Goal: Task Accomplishment & Management: Use online tool/utility

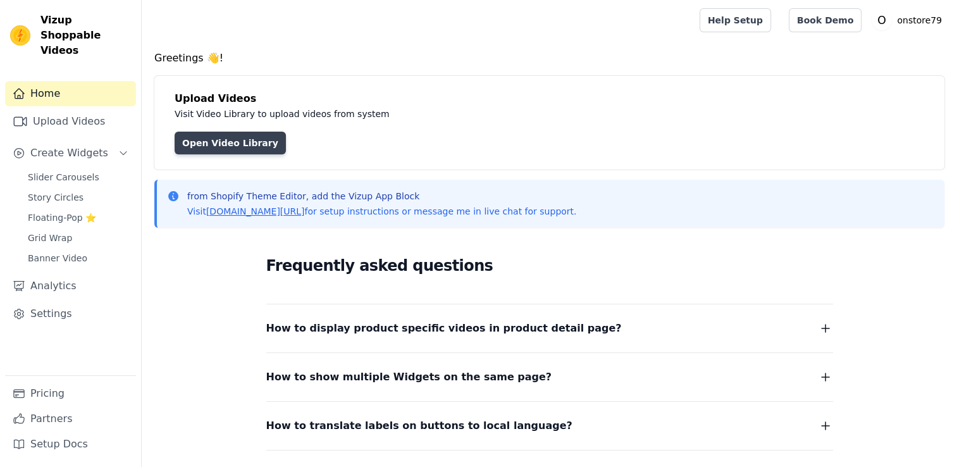
click at [243, 145] on link "Open Video Library" at bounding box center [230, 143] width 111 height 23
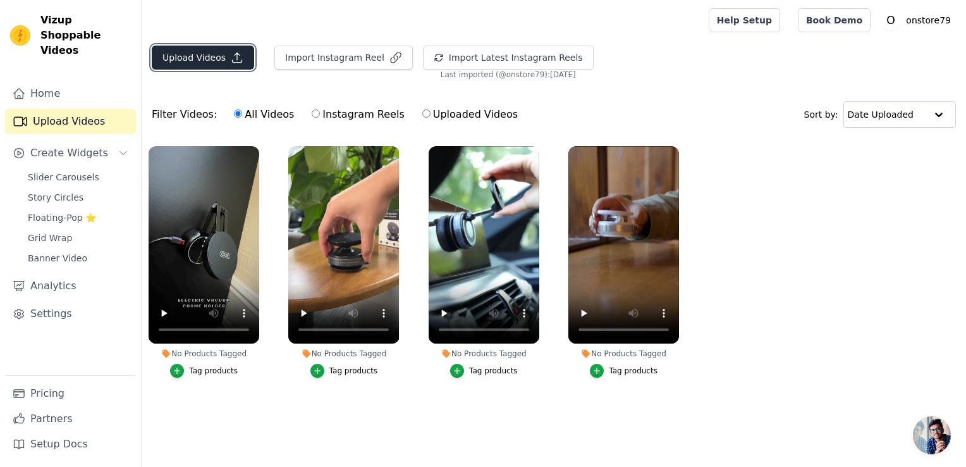
click at [231, 59] on icon "button" at bounding box center [237, 57] width 13 height 13
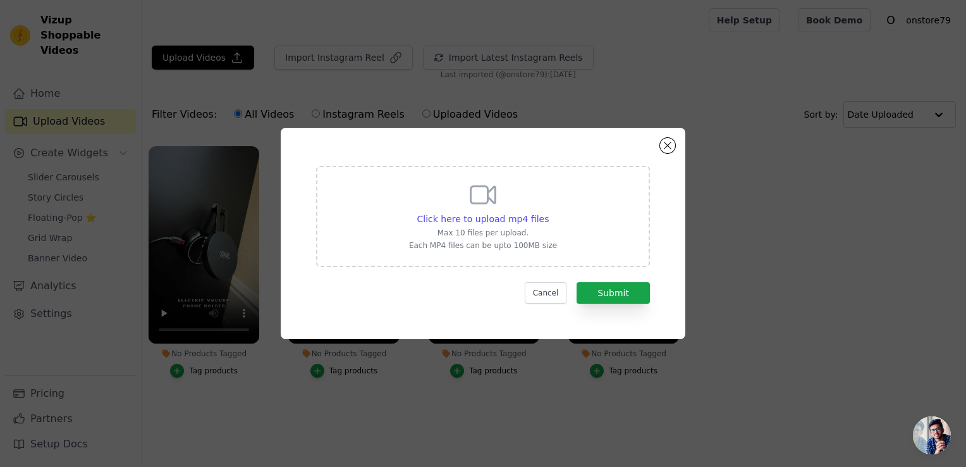
click at [491, 194] on icon at bounding box center [483, 195] width 30 height 30
click at [548, 212] on input "Click here to upload mp4 files Max 10 files per upload. Each MP4 files can be u…" at bounding box center [548, 212] width 1 height 1
click at [514, 212] on div "Click here to upload mp4 files Max 10 files per upload. Each MP4 files can be u…" at bounding box center [483, 215] width 148 height 71
click at [548, 212] on input "Click here to upload mp4 files Max 10 files per upload. Each MP4 files can be u…" at bounding box center [548, 212] width 1 height 1
type input "C:\fakepath\trimmed_141cc745-44b3-4d12-86e6-dd9137934f4b[1].mp4"
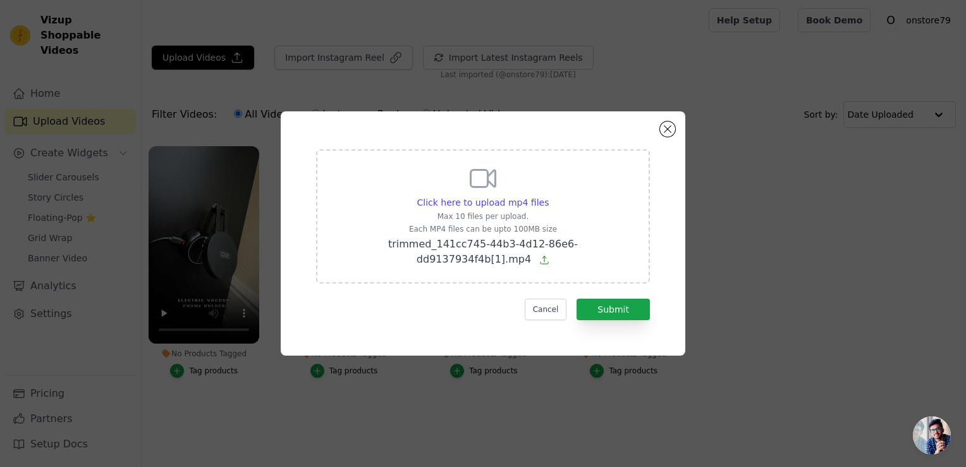
click at [550, 255] on icon at bounding box center [544, 260] width 10 height 10
click at [549, 196] on input "Click here to upload mp4 files Max 10 files per upload. Each MP4 files can be u…" at bounding box center [548, 195] width 1 height 1
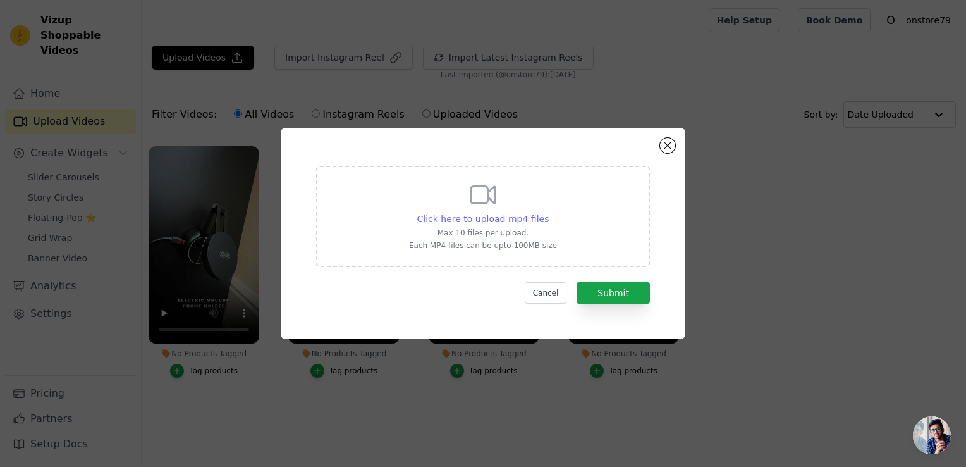
click at [500, 214] on span "Click here to upload mp4 files" at bounding box center [483, 219] width 132 height 10
click at [548, 212] on input "Click here to upload mp4 files Max 10 files per upload. Each MP4 files can be u…" at bounding box center [548, 212] width 1 height 1
type input "C:\fakepath\trimmed_141cc745-44b3-4d12-86e6-dd9137934f4b[1].mp4"
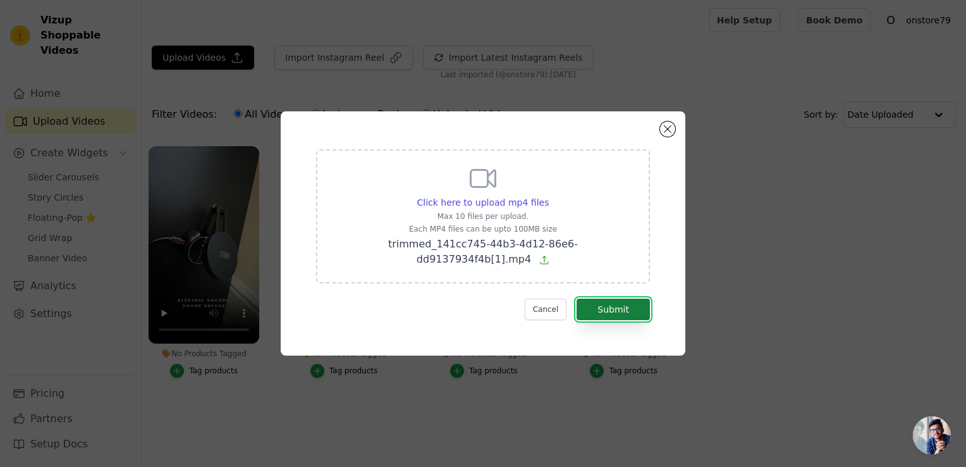
click at [615, 298] on button "Submit" at bounding box center [613, 309] width 73 height 22
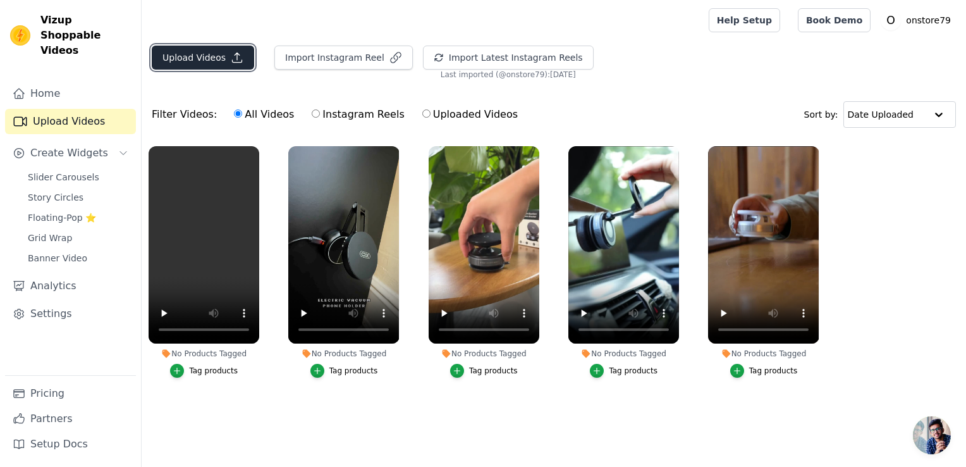
click at [231, 57] on icon "button" at bounding box center [237, 57] width 13 height 13
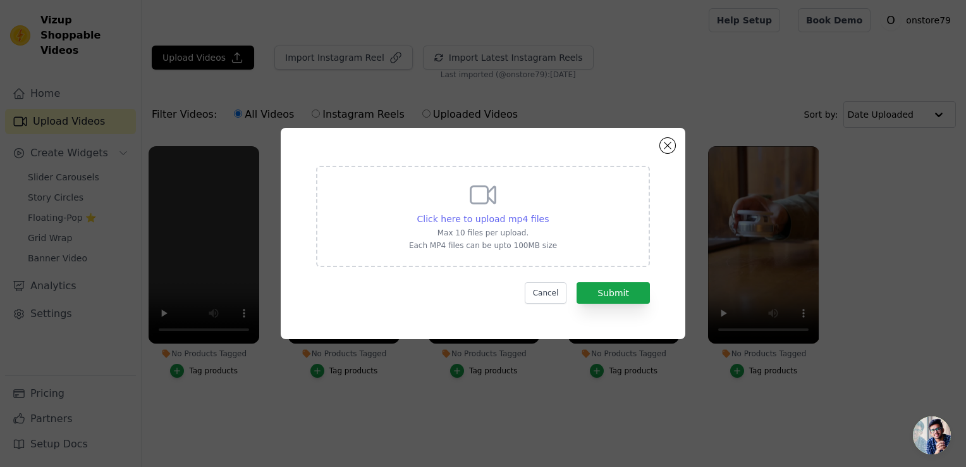
click at [483, 222] on span "Click here to upload mp4 files" at bounding box center [483, 219] width 132 height 10
click at [548, 212] on input "Click here to upload mp4 files Max 10 files per upload. Each MP4 files can be u…" at bounding box center [548, 212] width 1 height 1
type input "C:\fakepath\trimmed_51b01a08-a1c8-43f3-8ff9-71ae4e1ed35f[1].mp4"
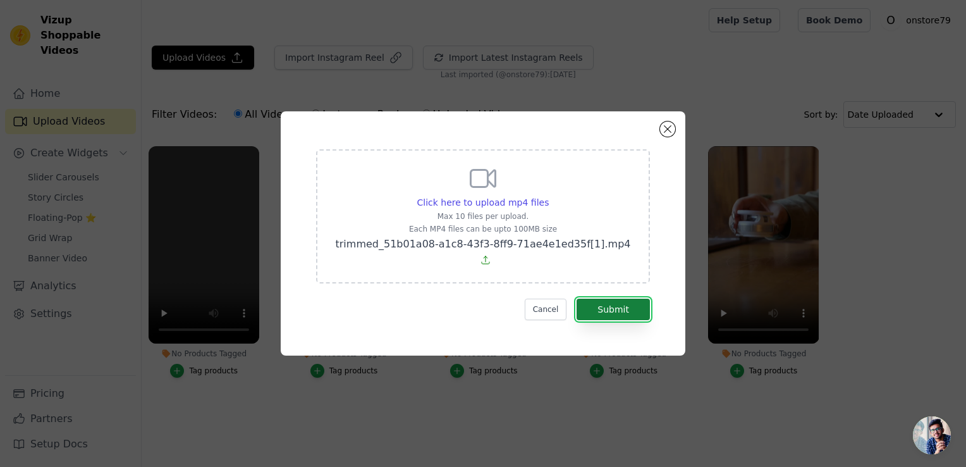
click at [604, 298] on button "Submit" at bounding box center [613, 309] width 73 height 22
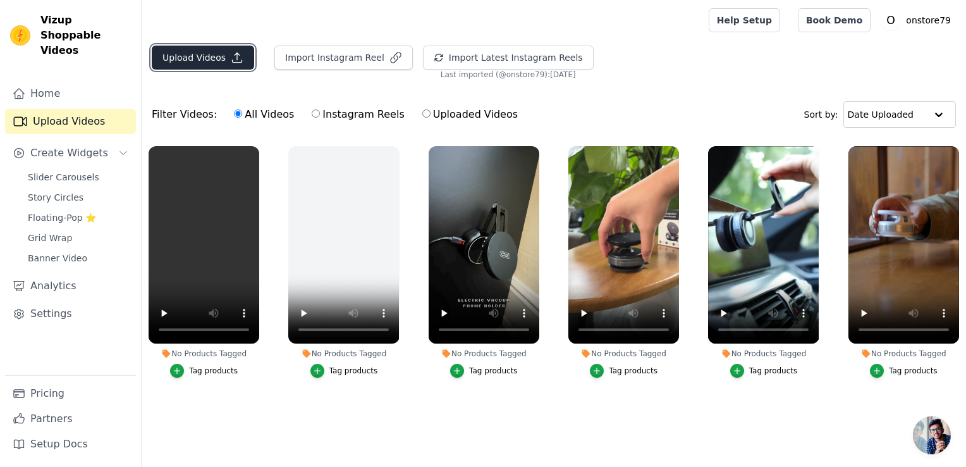
click at [225, 54] on button "Upload Videos" at bounding box center [203, 58] width 102 height 24
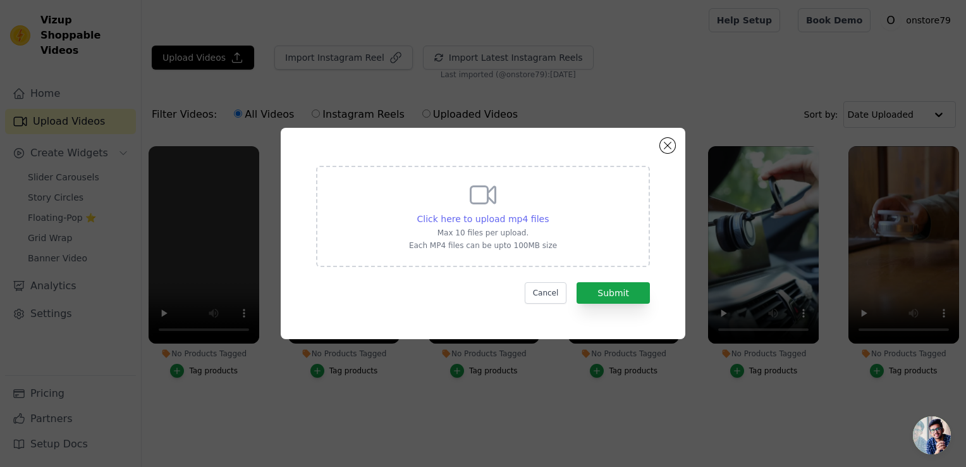
click at [471, 219] on span "Click here to upload mp4 files" at bounding box center [483, 219] width 132 height 10
click at [548, 212] on input "Click here to upload mp4 files Max 10 files per upload. Each MP4 files can be u…" at bounding box center [548, 212] width 1 height 1
type input "C:\fakepath\trimmed_f82e3ed7-23a2-4cf2-a13c-d389758d941e[1].mp4"
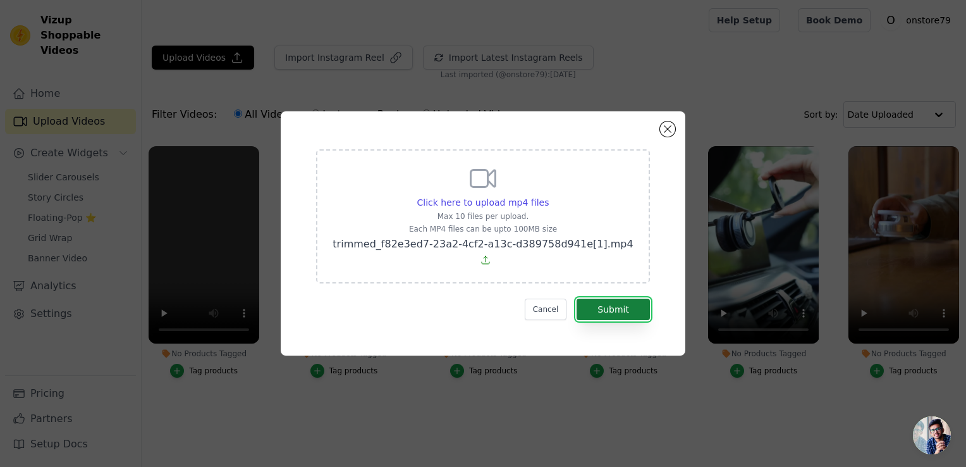
click at [603, 298] on button "Submit" at bounding box center [613, 309] width 73 height 22
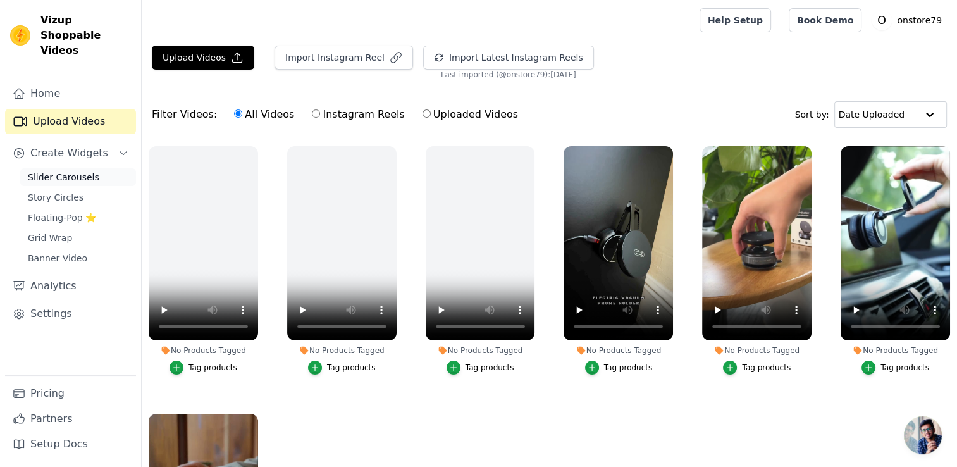
click at [71, 171] on span "Slider Carousels" at bounding box center [63, 177] width 71 height 13
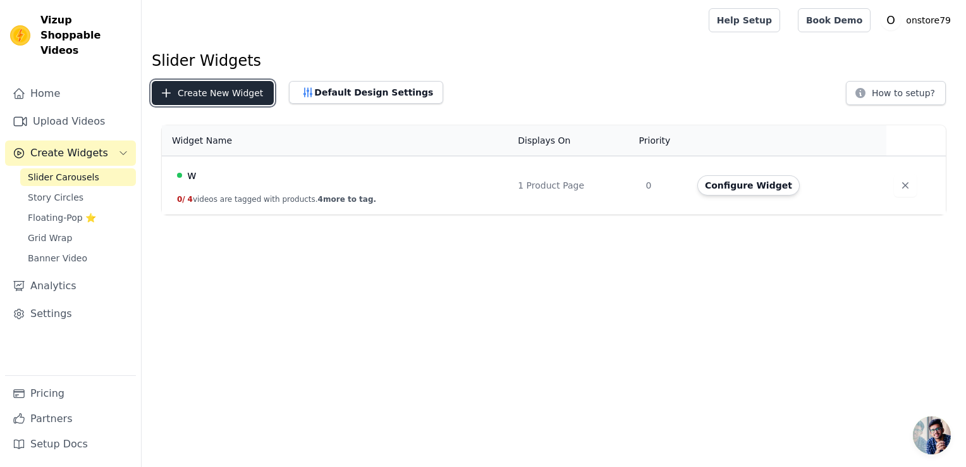
click at [209, 95] on button "Create New Widget" at bounding box center [213, 93] width 122 height 24
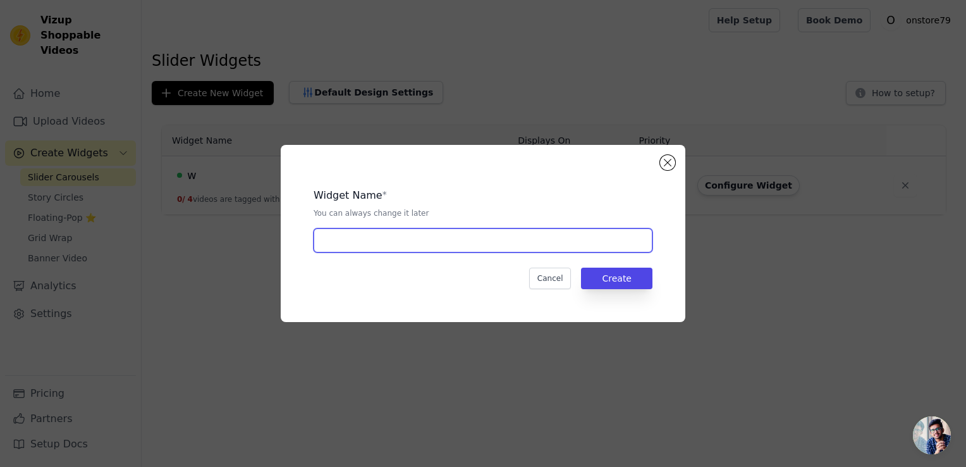
click at [434, 249] on input "text" at bounding box center [483, 240] width 339 height 24
type input "posture"
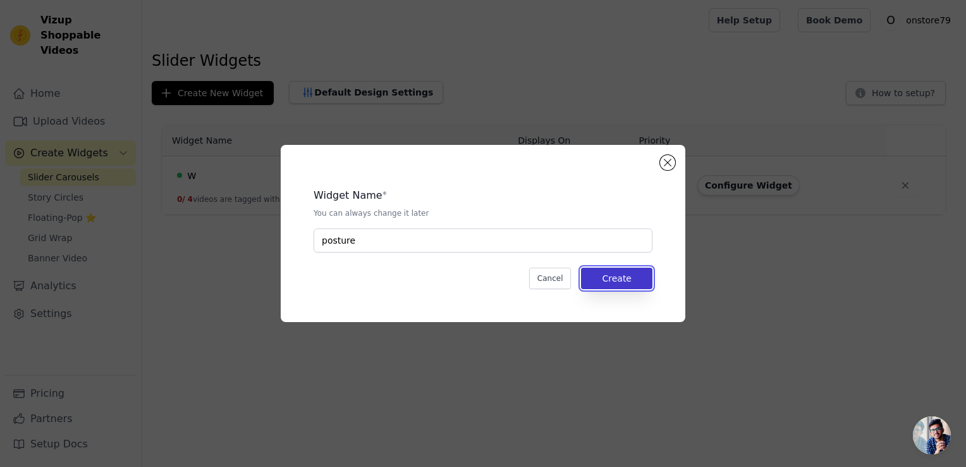
click at [632, 276] on button "Create" at bounding box center [616, 279] width 71 height 22
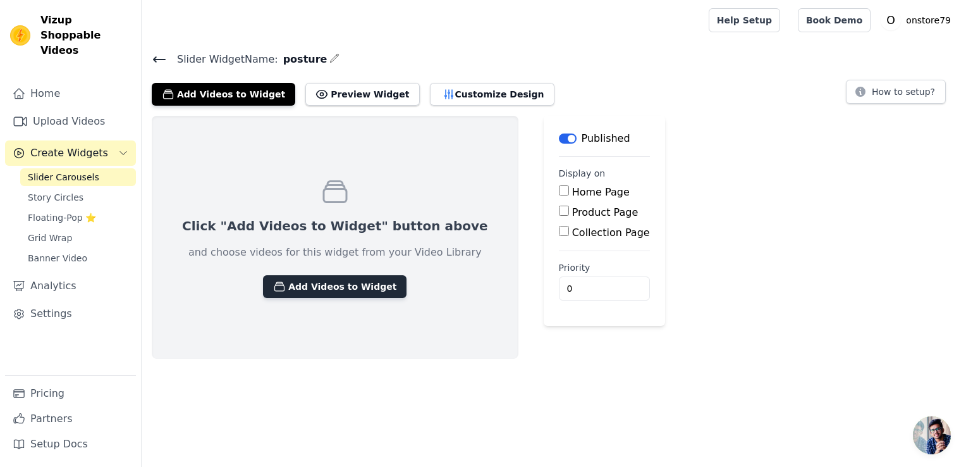
click at [319, 286] on button "Add Videos to Widget" at bounding box center [335, 286] width 144 height 23
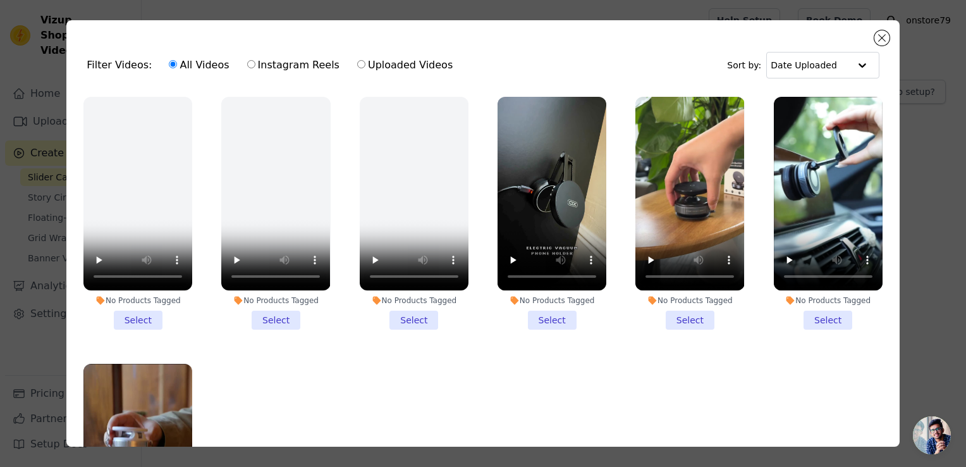
click at [135, 316] on li "No Products Tagged Select" at bounding box center [137, 213] width 109 height 233
click at [0, 0] on input "No Products Tagged Select" at bounding box center [0, 0] width 0 height 0
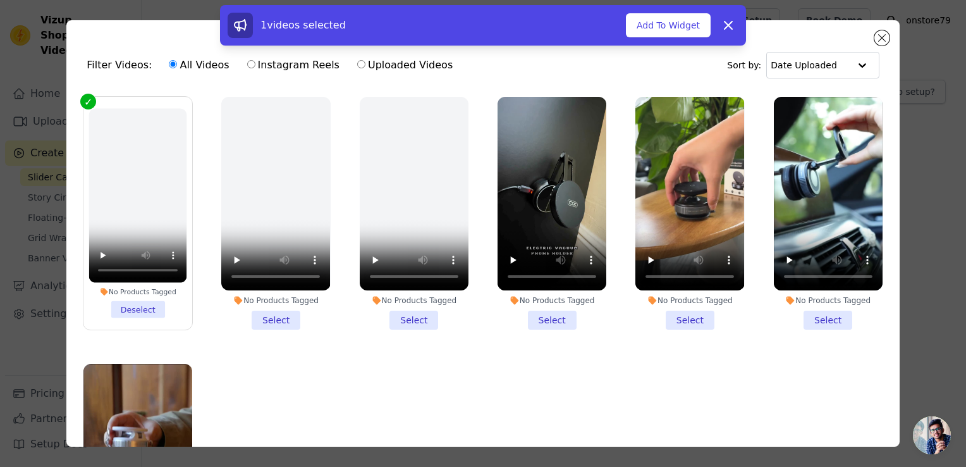
click at [882, 36] on div "1 videos selected Add To Widget Dismiss" at bounding box center [483, 28] width 966 height 46
click at [727, 23] on icon at bounding box center [729, 26] width 8 height 8
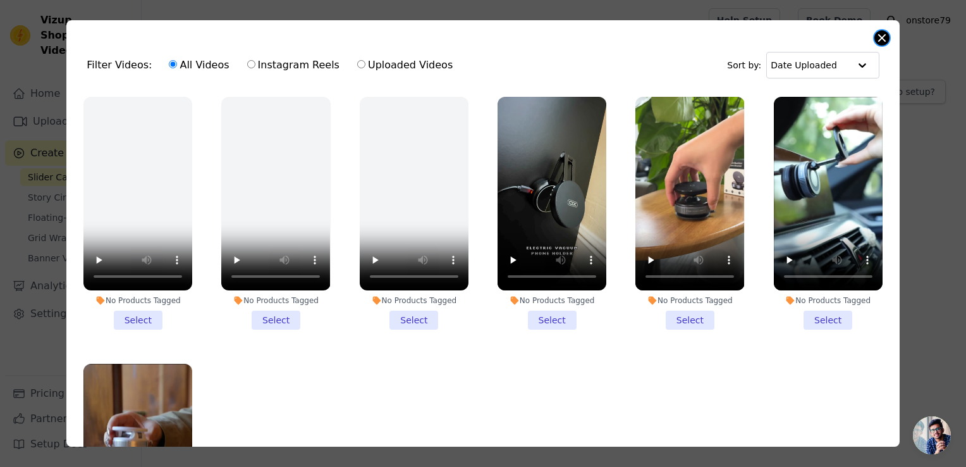
click at [883, 39] on button "Close modal" at bounding box center [882, 37] width 15 height 15
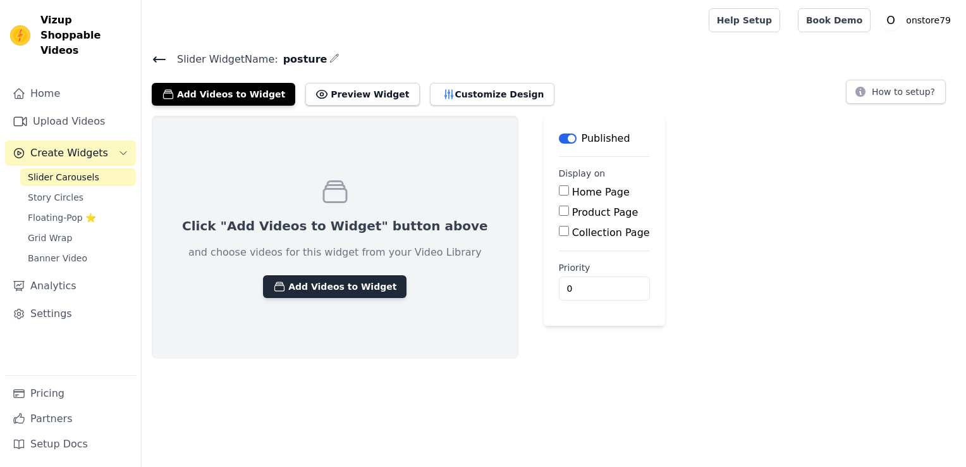
click at [286, 281] on button "Add Videos to Widget" at bounding box center [335, 286] width 144 height 23
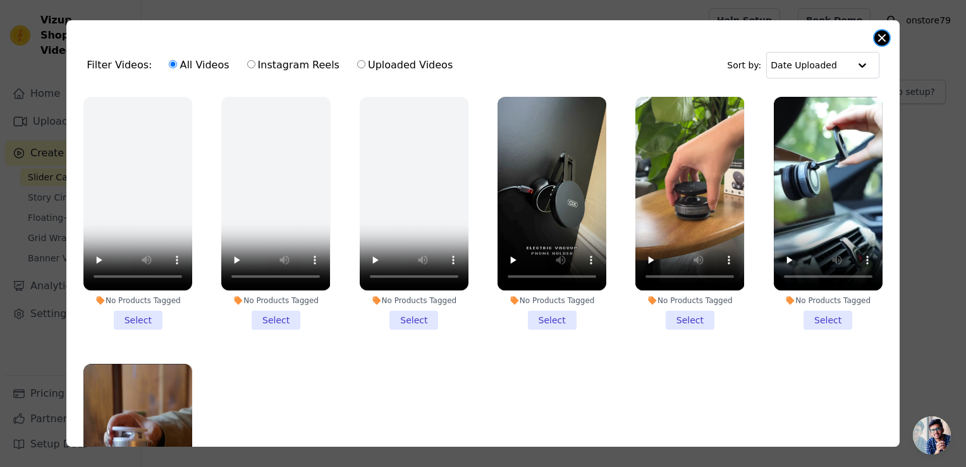
click at [879, 39] on button "Close modal" at bounding box center [882, 37] width 15 height 15
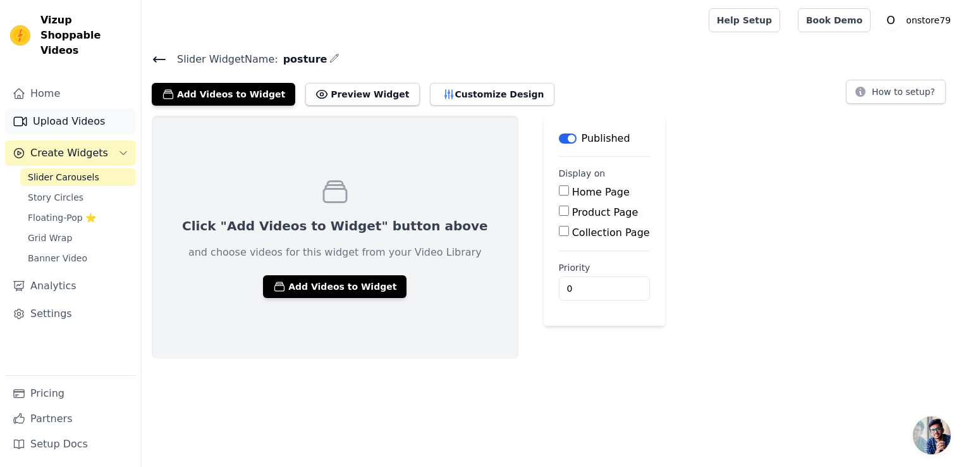
click at [60, 109] on link "Upload Videos" at bounding box center [70, 121] width 131 height 25
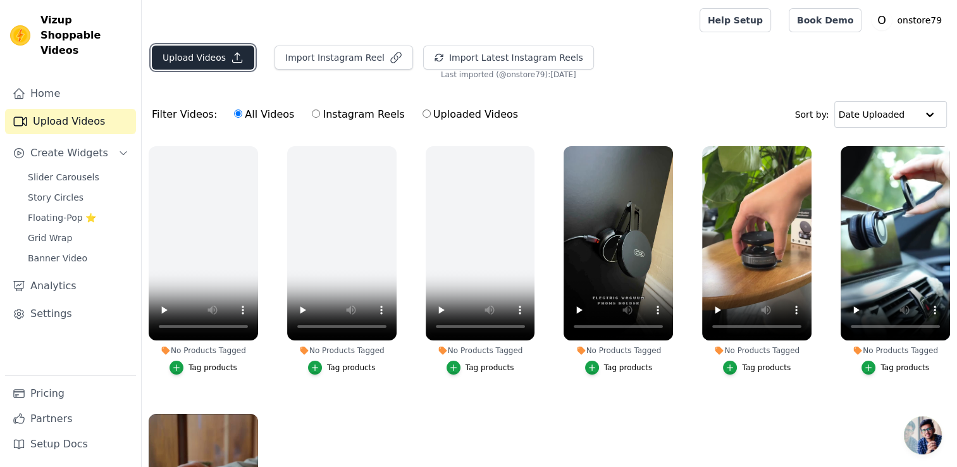
click at [199, 55] on button "Upload Videos" at bounding box center [203, 58] width 102 height 24
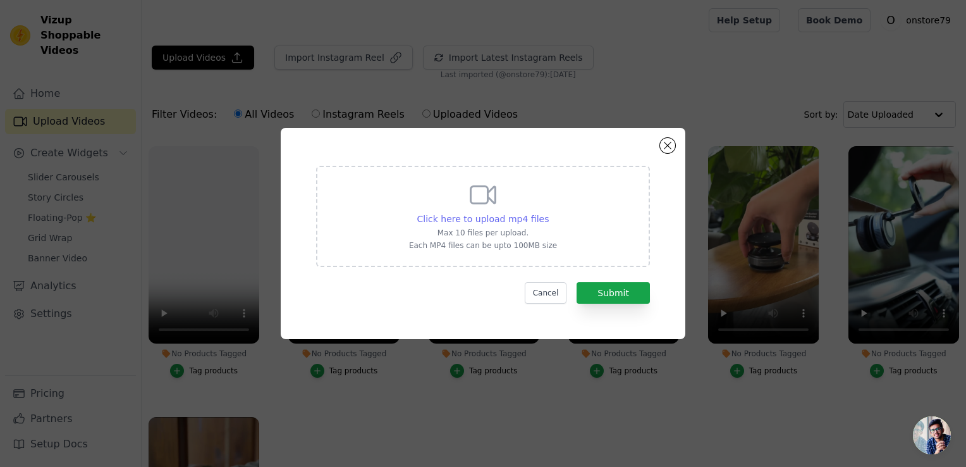
click at [476, 221] on span "Click here to upload mp4 files" at bounding box center [483, 219] width 132 height 10
click at [548, 212] on input "Click here to upload mp4 files Max 10 files per upload. Each MP4 files can be u…" at bounding box center [548, 212] width 1 height 1
type input "C:\fakepath\trimmed_c4d70422-76c4-4bc4-8252-9924371ec607[1].mp4"
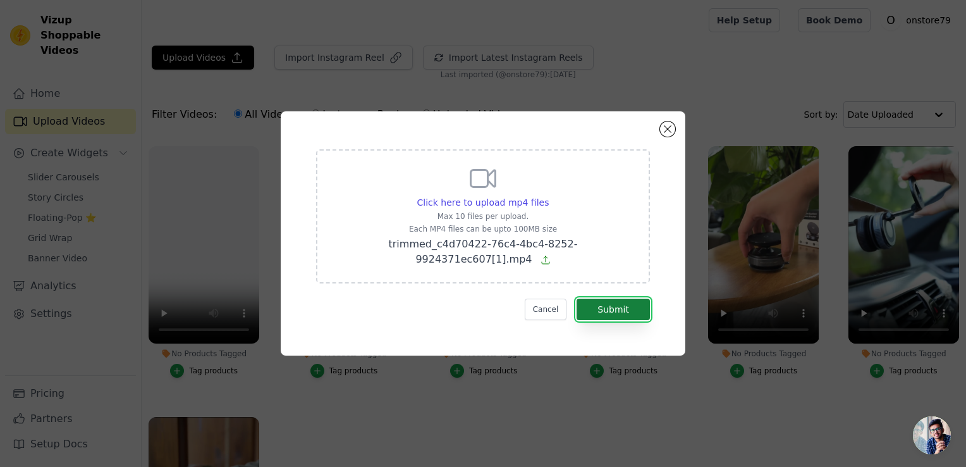
click at [602, 300] on button "Submit" at bounding box center [613, 309] width 73 height 22
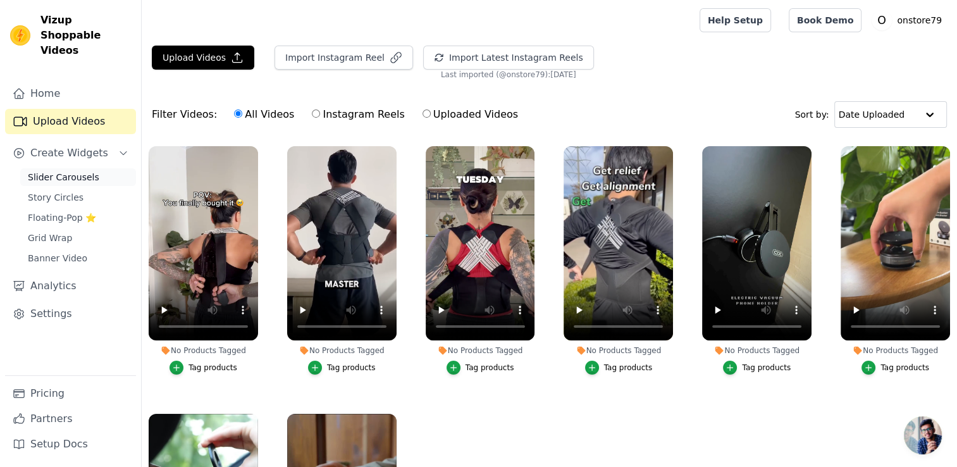
click at [68, 171] on span "Slider Carousels" at bounding box center [63, 177] width 71 height 13
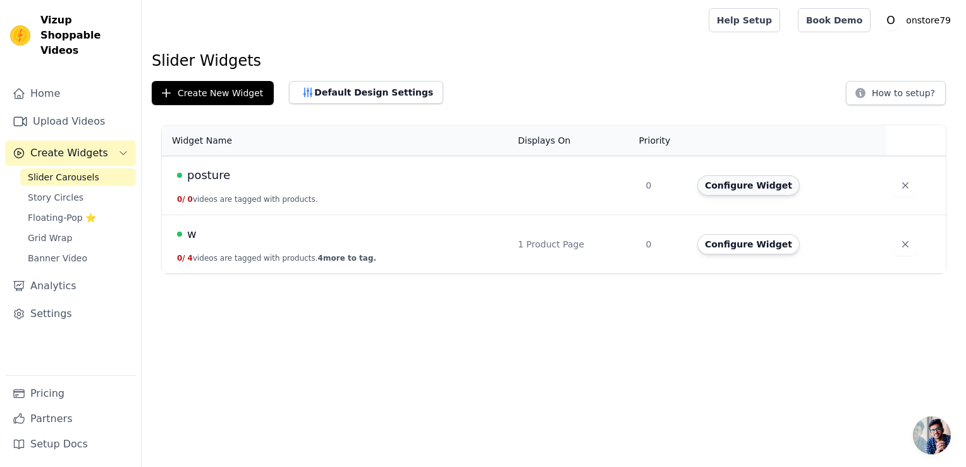
click at [739, 191] on button "Configure Widget" at bounding box center [749, 185] width 102 height 20
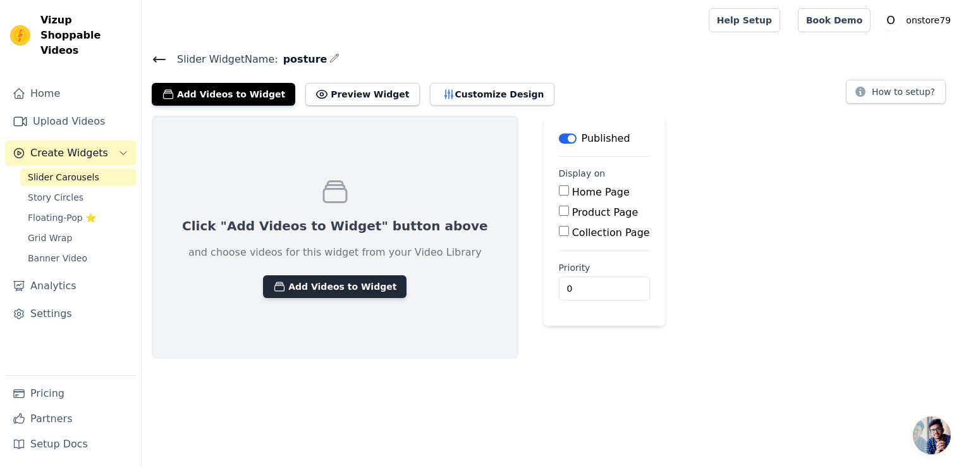
click at [309, 280] on button "Add Videos to Widget" at bounding box center [335, 286] width 144 height 23
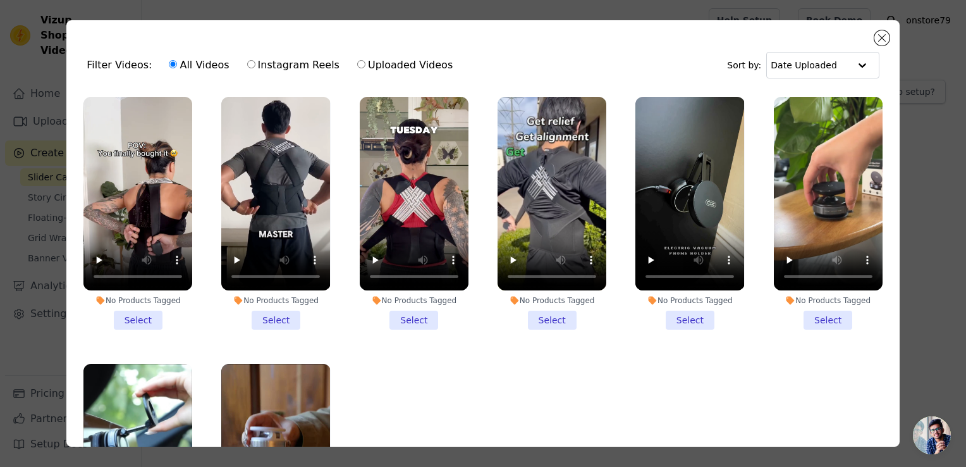
click at [546, 317] on li "No Products Tagged Select" at bounding box center [552, 213] width 109 height 233
click at [0, 0] on input "No Products Tagged Select" at bounding box center [0, 0] width 0 height 0
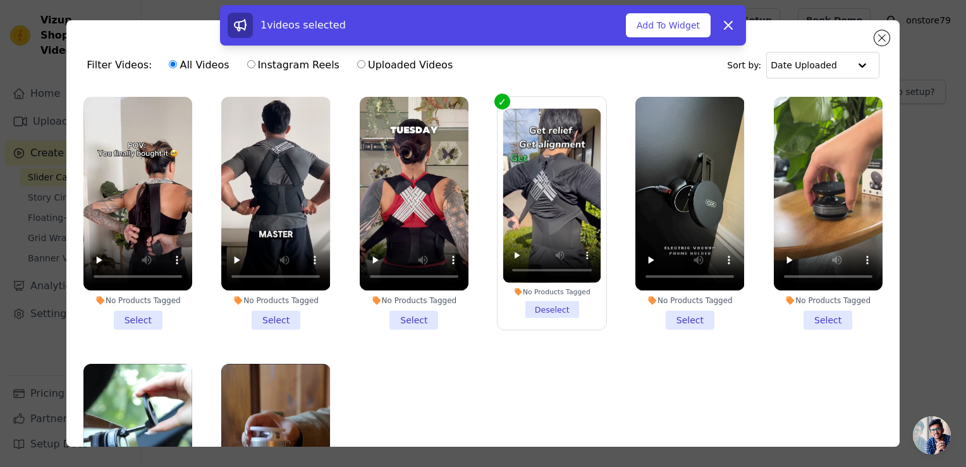
click at [419, 312] on li "No Products Tagged Select" at bounding box center [414, 213] width 109 height 233
click at [0, 0] on input "No Products Tagged Select" at bounding box center [0, 0] width 0 height 0
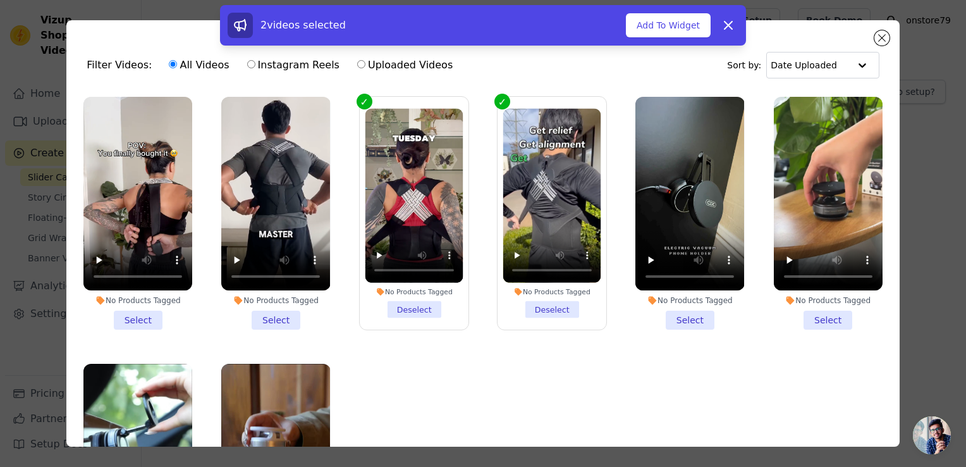
click at [278, 317] on li "No Products Tagged Select" at bounding box center [275, 213] width 109 height 233
click at [0, 0] on input "No Products Tagged Select" at bounding box center [0, 0] width 0 height 0
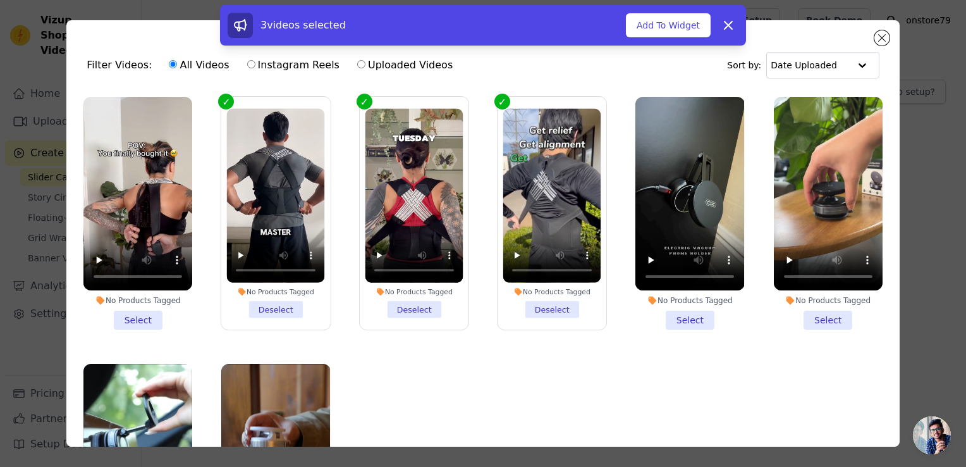
click at [141, 316] on li "No Products Tagged Select" at bounding box center [137, 213] width 109 height 233
click at [0, 0] on input "No Products Tagged Select" at bounding box center [0, 0] width 0 height 0
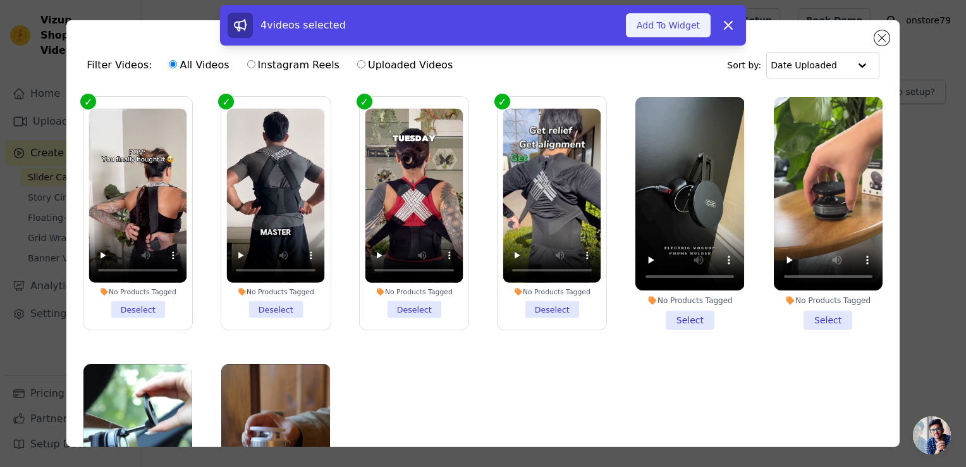
click at [681, 22] on button "Add To Widget" at bounding box center [668, 25] width 85 height 24
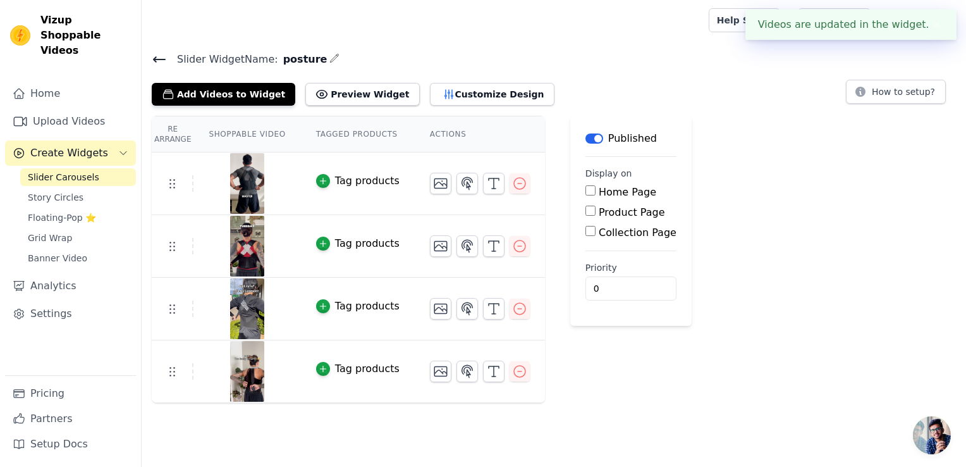
click at [586, 211] on input "Product Page" at bounding box center [591, 211] width 10 height 10
checkbox input "true"
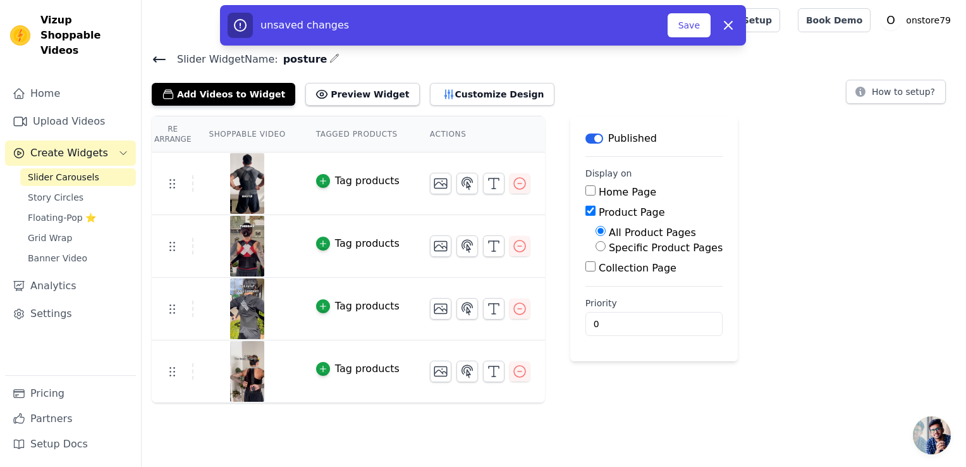
click at [596, 245] on input "Specific Product Pages" at bounding box center [601, 246] width 10 height 10
radio input "true"
click at [596, 278] on button "Select Products" at bounding box center [638, 277] width 85 height 22
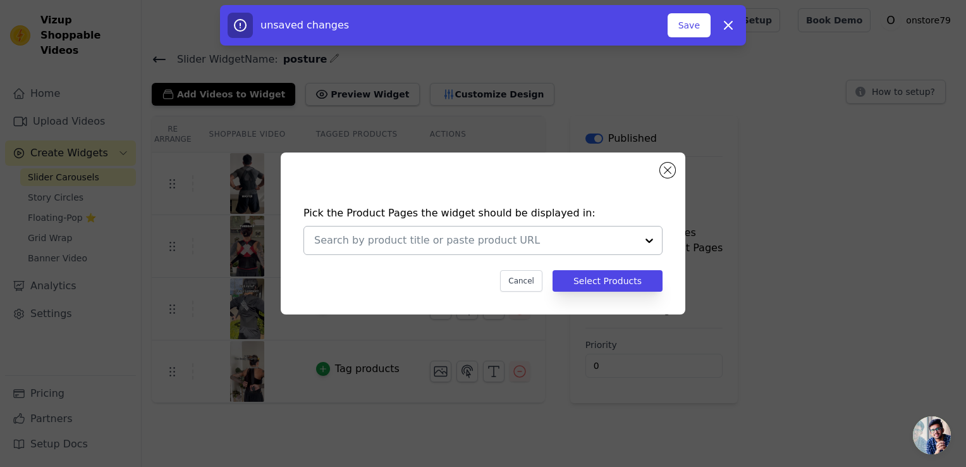
click at [625, 242] on input "text" at bounding box center [475, 240] width 323 height 15
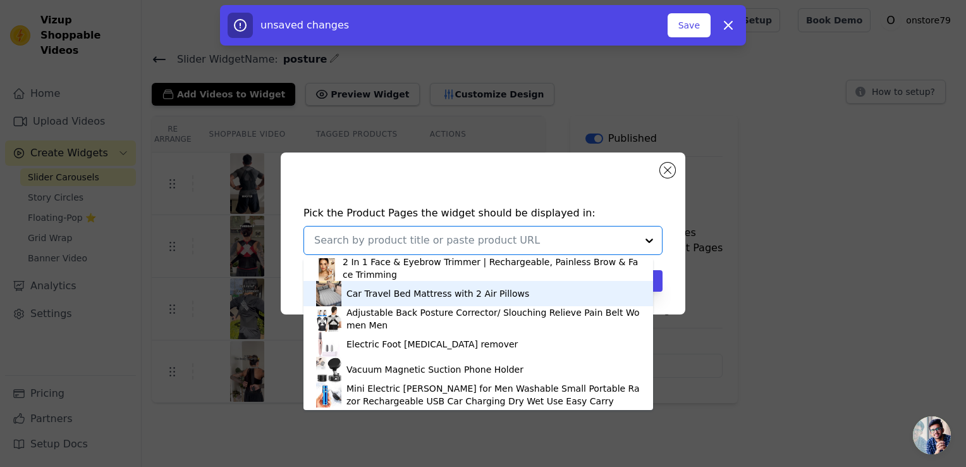
scroll to position [3, 0]
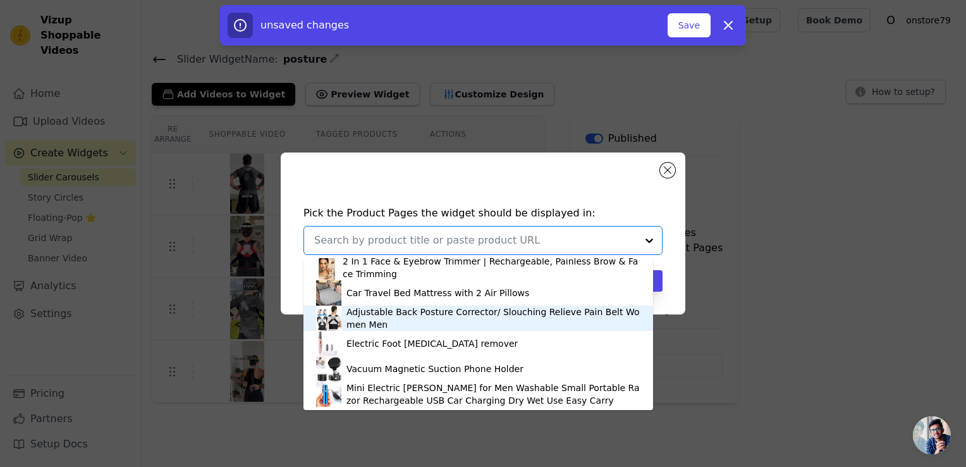
click at [435, 314] on div "Adjustable Back Posture Corrector/ Slouching Relieve Pain Belt Women Men" at bounding box center [494, 317] width 294 height 25
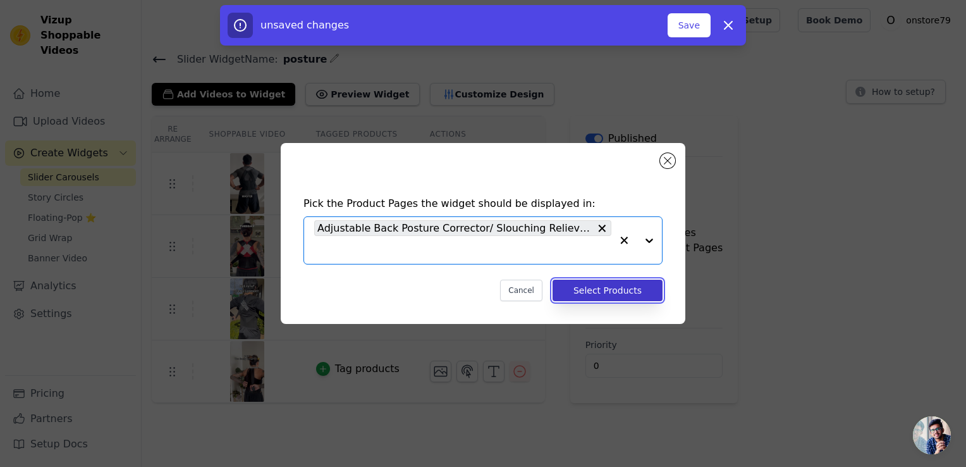
click at [654, 290] on button "Select Products" at bounding box center [608, 291] width 110 height 22
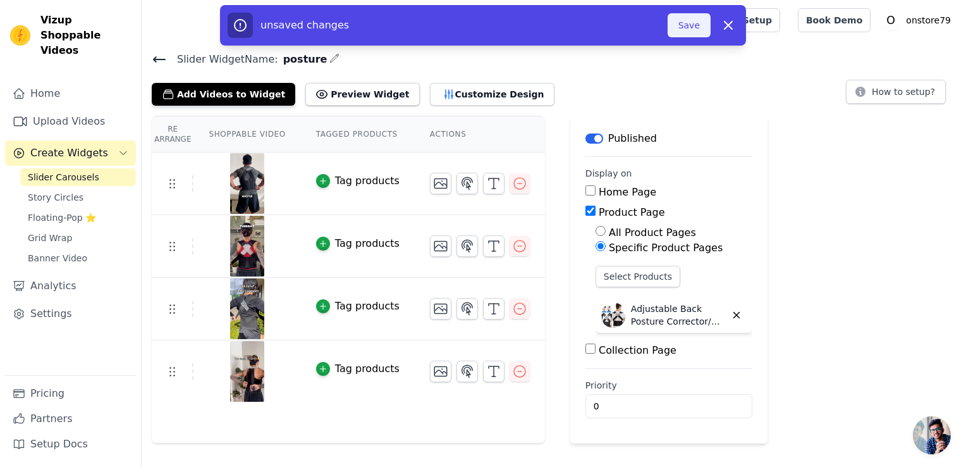
click at [695, 16] on button "Save" at bounding box center [689, 25] width 43 height 24
